Goal: Transaction & Acquisition: Purchase product/service

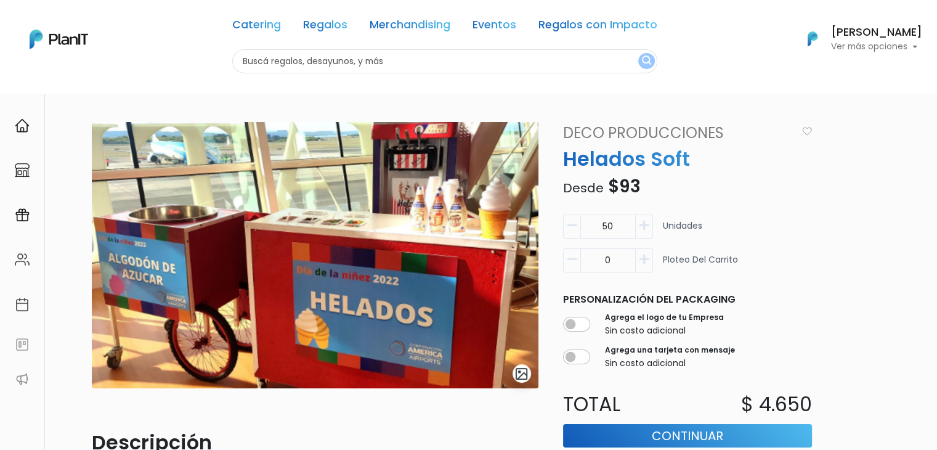
click at [292, 67] on input "text" at bounding box center [444, 61] width 425 height 24
type input "begon"
click at [638, 53] on button "submit" at bounding box center [646, 61] width 17 height 16
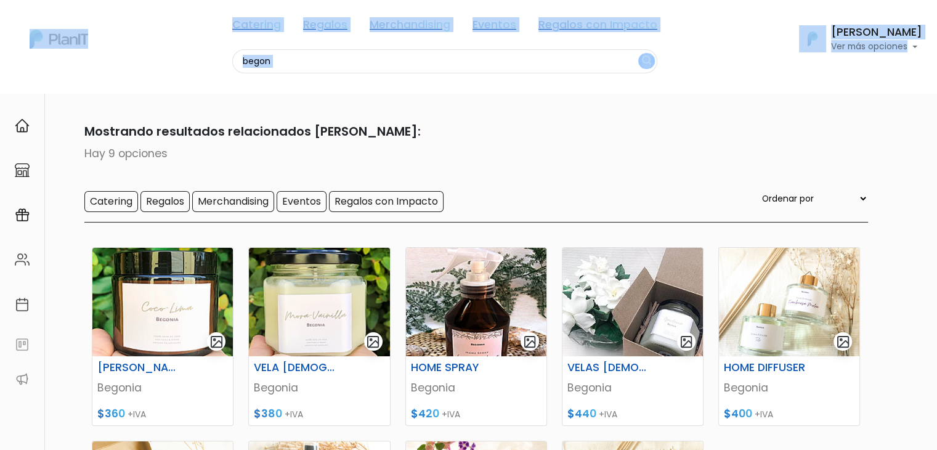
drag, startPoint x: 918, startPoint y: 60, endPoint x: 946, endPoint y: 156, distance: 100.2
click at [937, 156] on html "Catering Regalos Merchandising Eventos Regalos con Impacto begon Catering Regal…" at bounding box center [468, 225] width 937 height 450
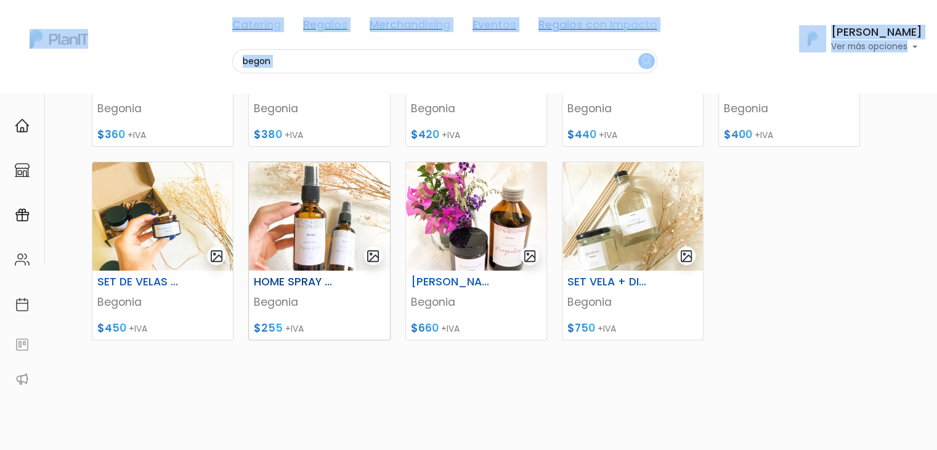
click at [288, 244] on img at bounding box center [319, 216] width 141 height 108
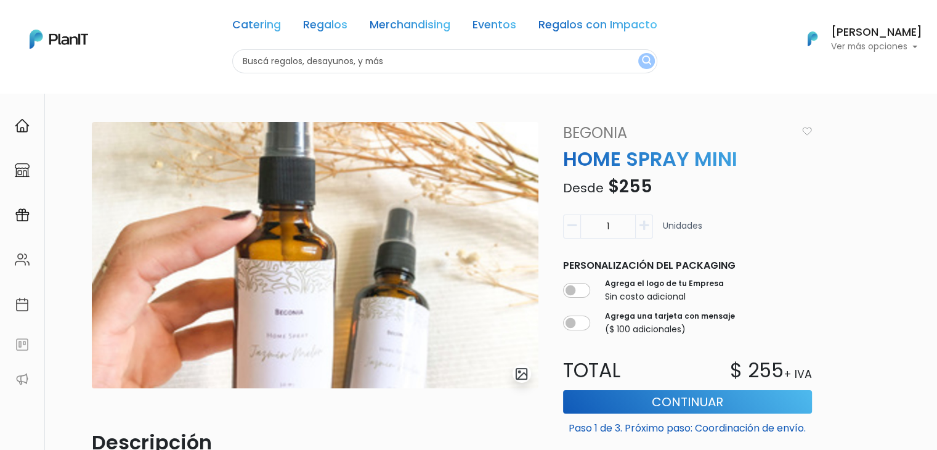
drag, startPoint x: 946, startPoint y: 153, endPoint x: 922, endPoint y: 96, distance: 62.2
click at [922, 96] on html "Catering Regalos Merchandising Eventos Regalos con Impacto Catering Regalos Mer…" at bounding box center [468, 225] width 937 height 450
click at [382, 30] on link "Merchandising" at bounding box center [410, 27] width 81 height 15
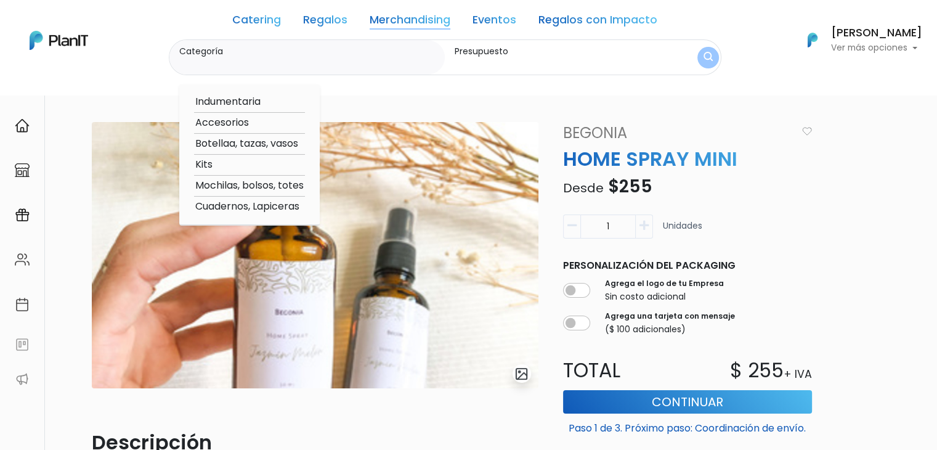
click at [258, 142] on option "Botellaa, tazas, vasos" at bounding box center [249, 143] width 111 height 15
type input "Botellaa, tazas, vasos"
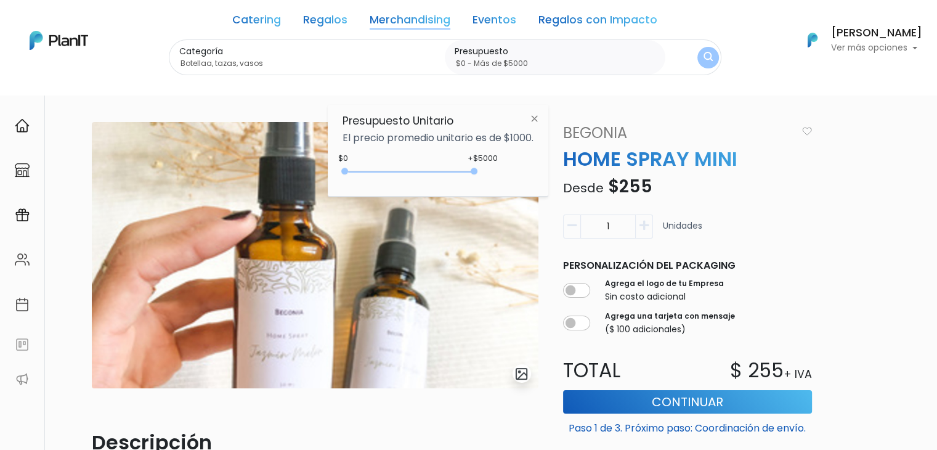
type input "$0 - Más de $5000"
drag, startPoint x: 370, startPoint y: 171, endPoint x: 573, endPoint y: 167, distance: 202.2
click at [573, 167] on body "Catering Regalos Merchandising Eventos Regalos con Impacto Catering Regalos Mer…" at bounding box center [468, 225] width 937 height 450
click at [698, 54] on button "submit" at bounding box center [709, 58] width 22 height 22
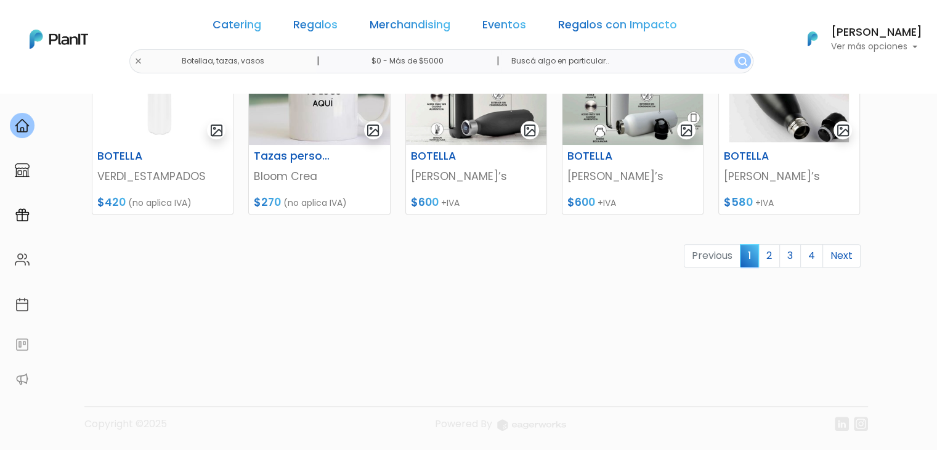
click at [776, 254] on link "2" at bounding box center [770, 255] width 22 height 23
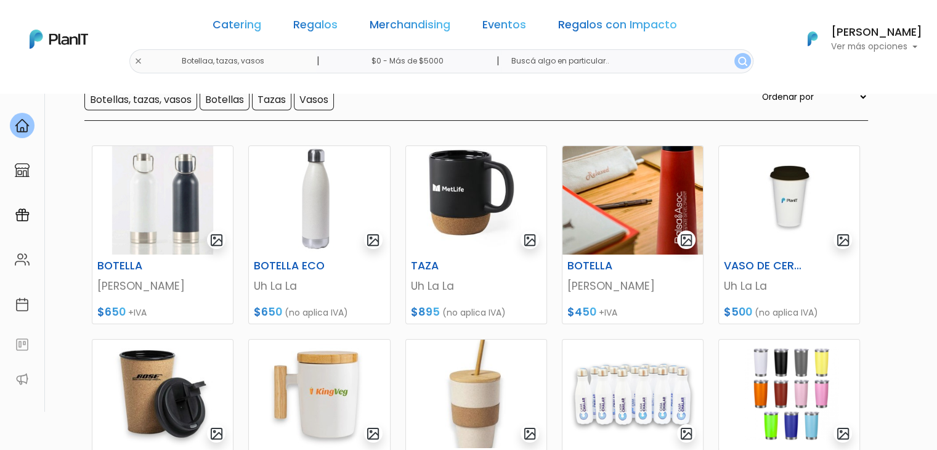
scroll to position [137, 0]
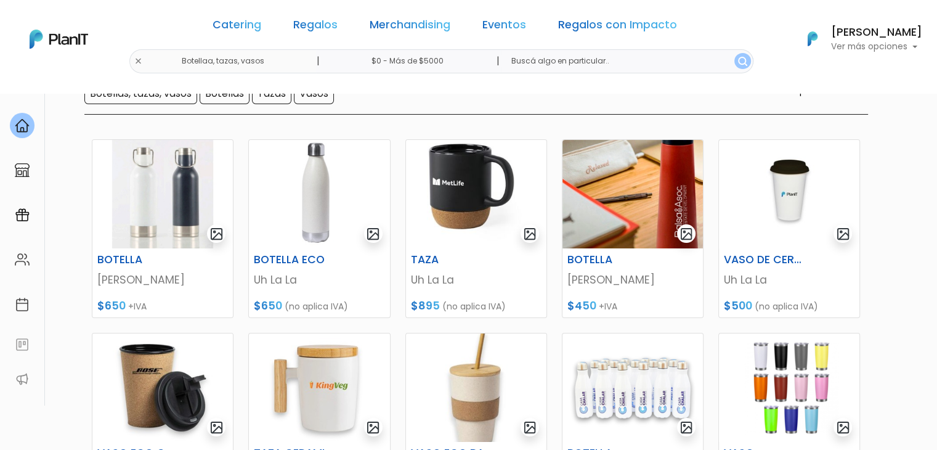
drag, startPoint x: 946, startPoint y: 115, endPoint x: 946, endPoint y: 170, distance: 54.8
click at [937, 170] on html "Catering Regalos Merchandising Eventos Regalos con Impacto Botellaa, tazas, vas…" at bounding box center [468, 88] width 937 height 450
click at [637, 169] on img at bounding box center [633, 194] width 141 height 108
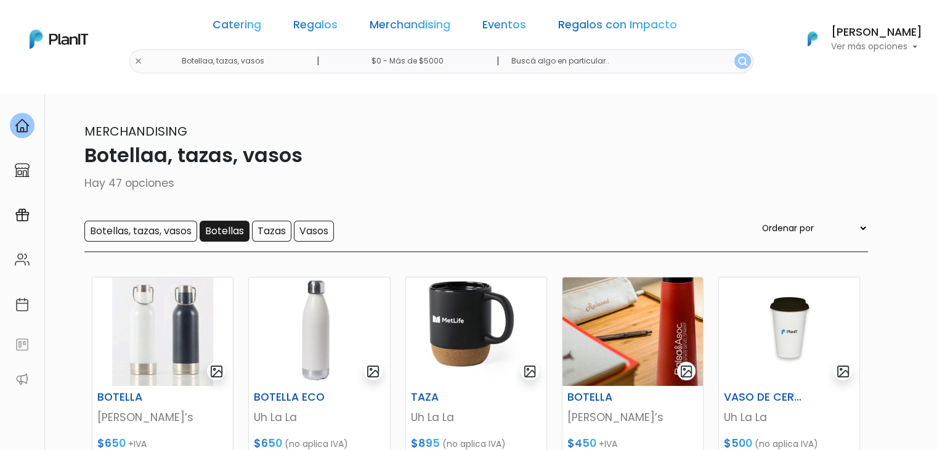
click at [219, 225] on input "Botellas" at bounding box center [225, 231] width 50 height 21
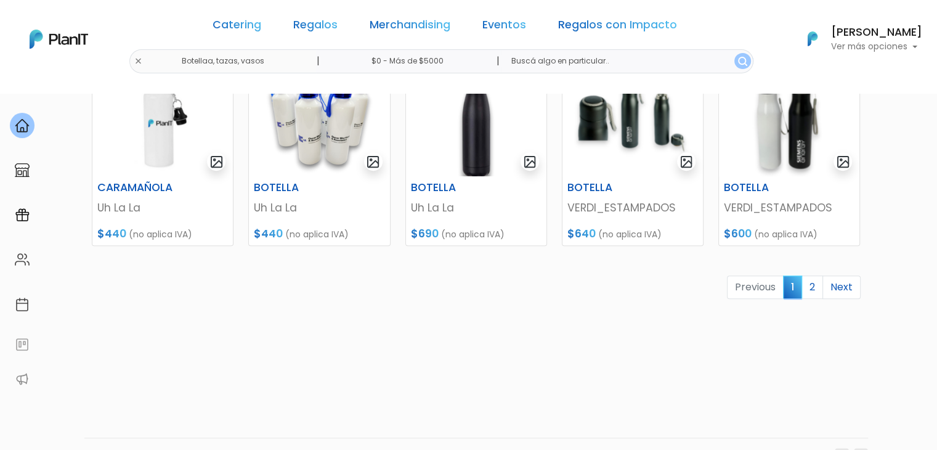
scroll to position [608, 0]
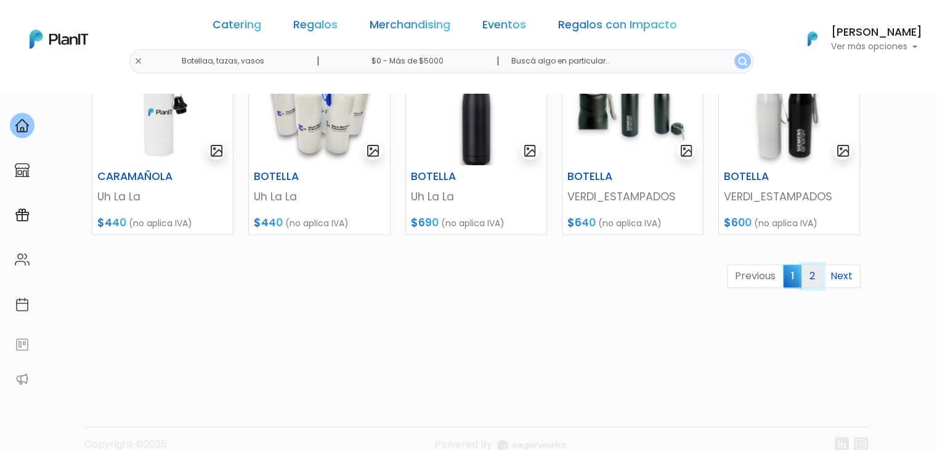
click at [808, 283] on link "2" at bounding box center [813, 275] width 22 height 23
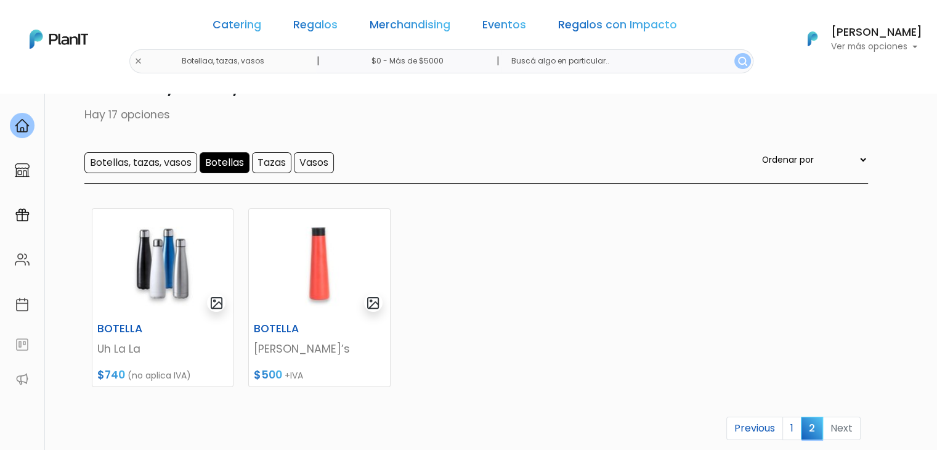
scroll to position [70, 0]
drag, startPoint x: 0, startPoint y: 0, endPoint x: 946, endPoint y: 141, distance: 956.5
click at [937, 141] on html "Catering Regalos Merchandising Eventos Regalos con Impacto Botellaa, tazas, vas…" at bounding box center [468, 155] width 937 height 450
click at [301, 297] on img at bounding box center [319, 262] width 141 height 108
